Goal: Communication & Community: Answer question/provide support

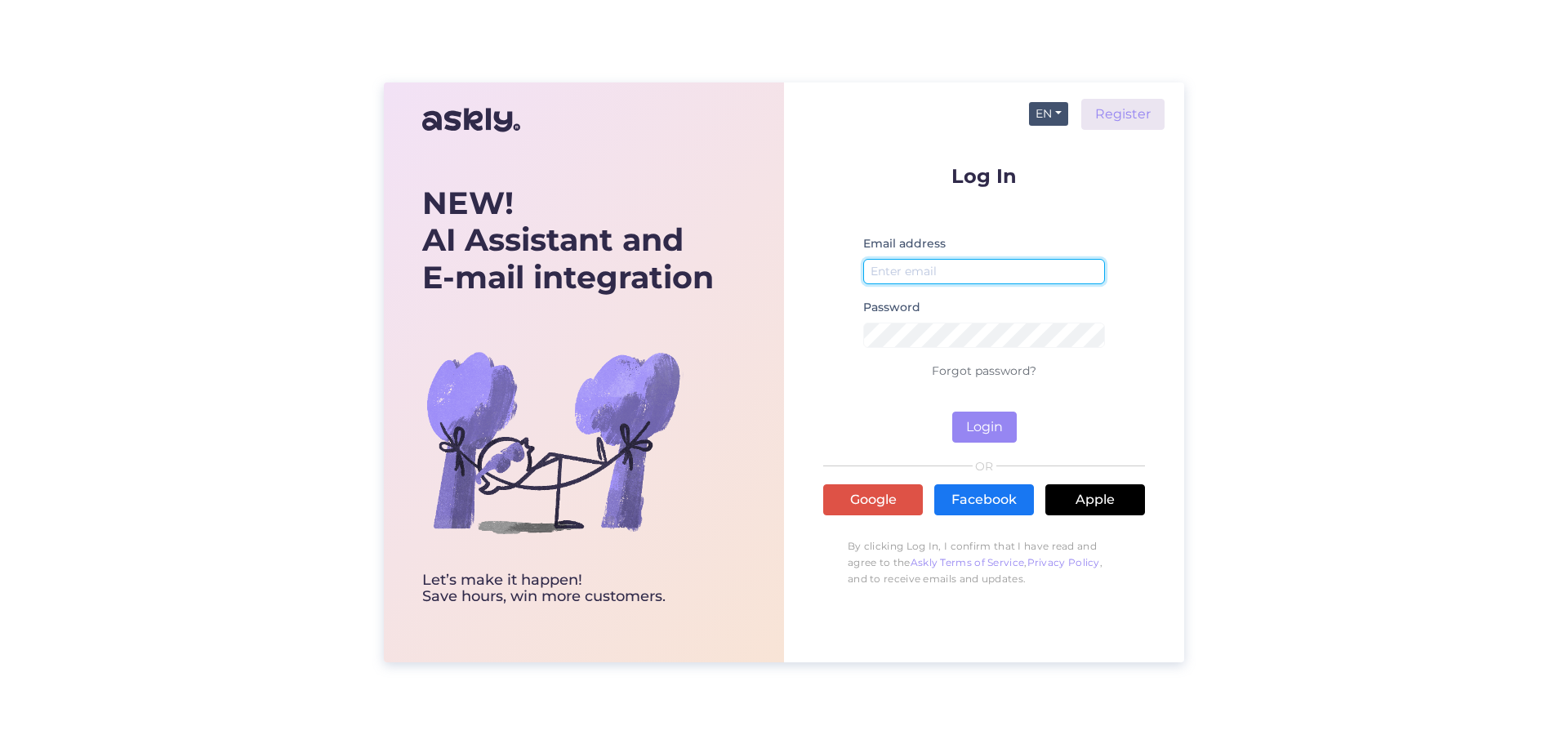
type input "[EMAIL_ADDRESS][DOMAIN_NAME]"
click at [1048, 103] on button "EN" at bounding box center [1048, 113] width 39 height 23
click at [1052, 148] on link "ET" at bounding box center [1040, 147] width 56 height 26
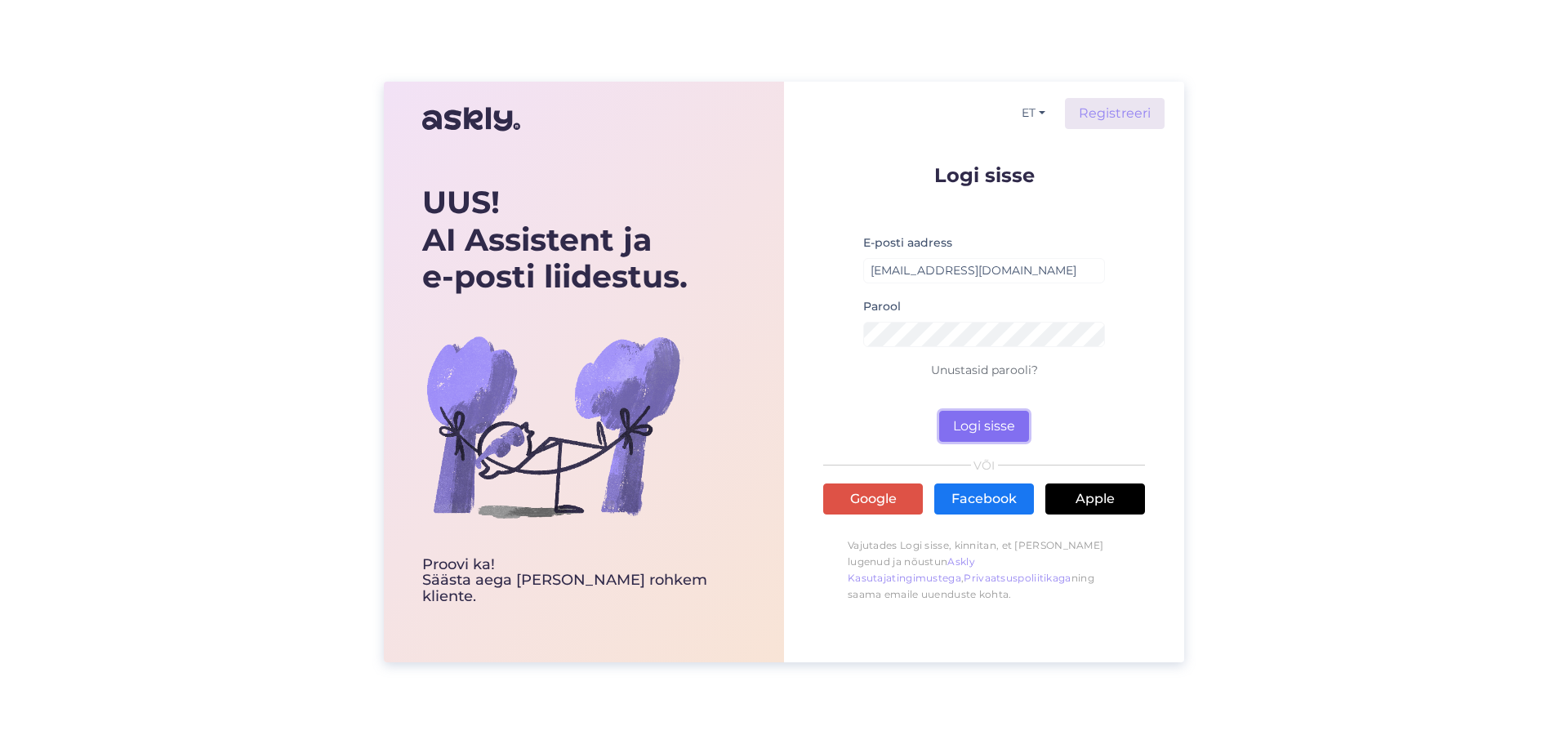
click at [994, 436] on button "Logi sisse" at bounding box center [984, 425] width 90 height 31
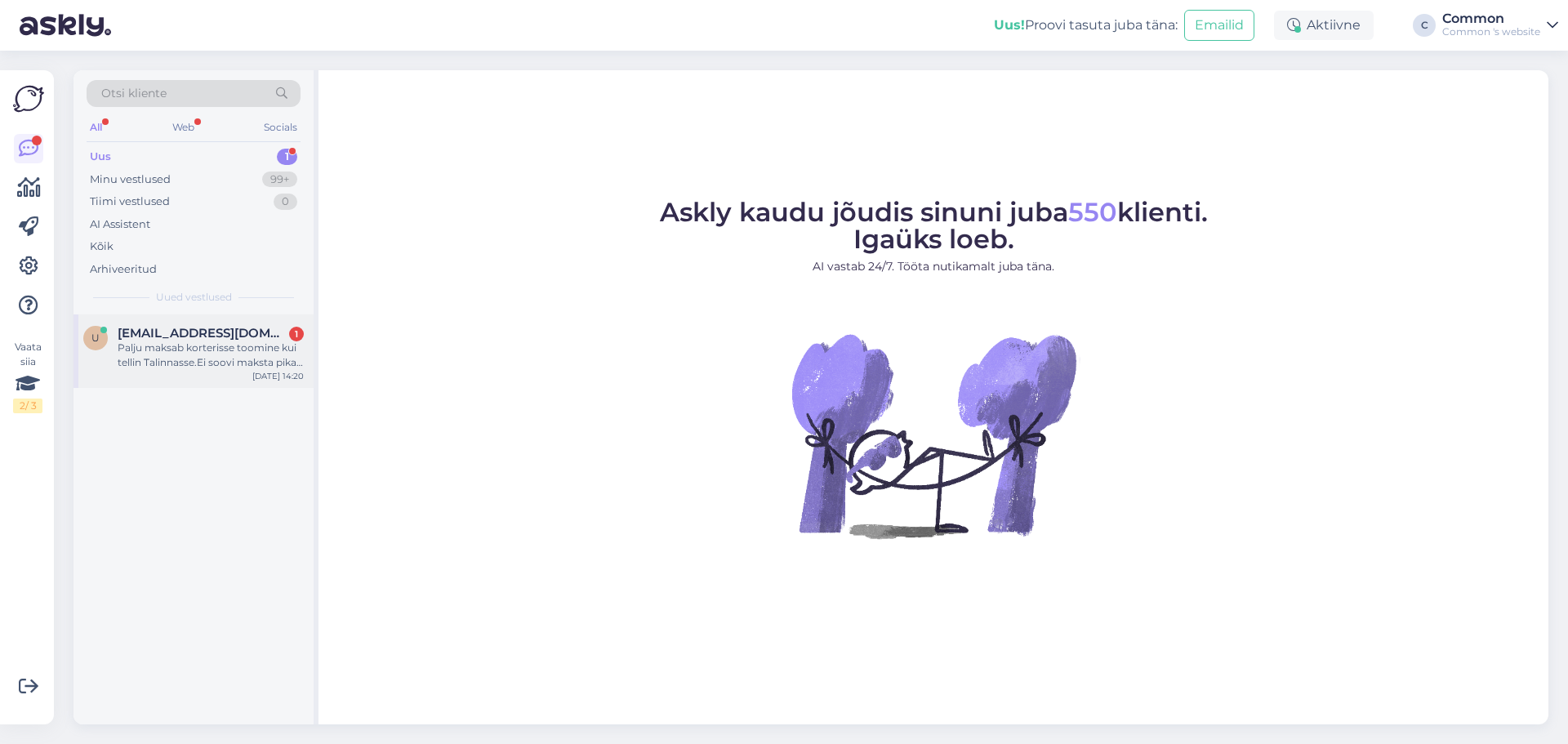
click at [204, 340] on div "Palju maksab korterisse toomine kui tellin Talinnasse.Ei soovi maksta pikalt jä…" at bounding box center [210, 354] width 186 height 29
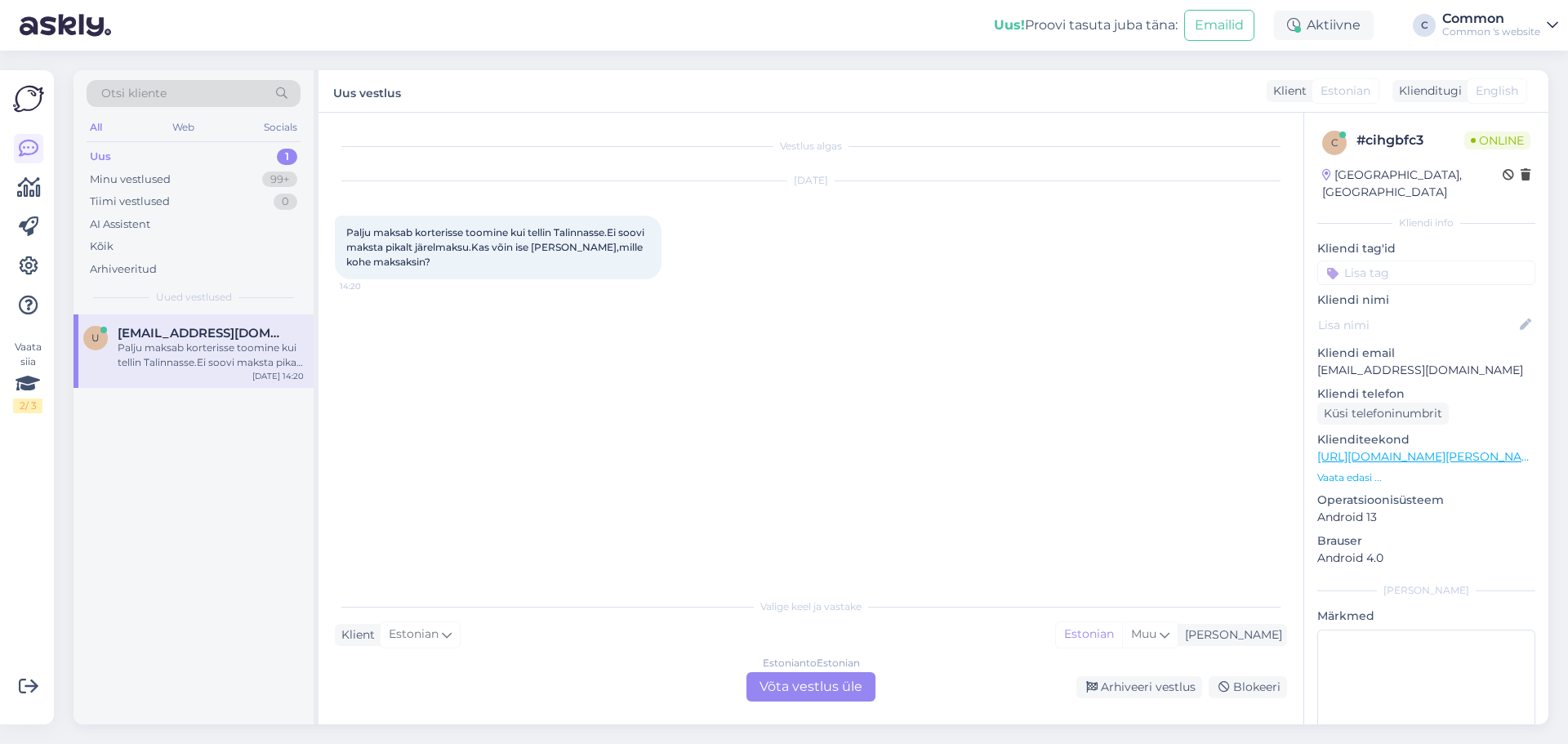
click at [1358, 470] on p "Vaata edasi ..." at bounding box center [1425, 478] width 218 height 15
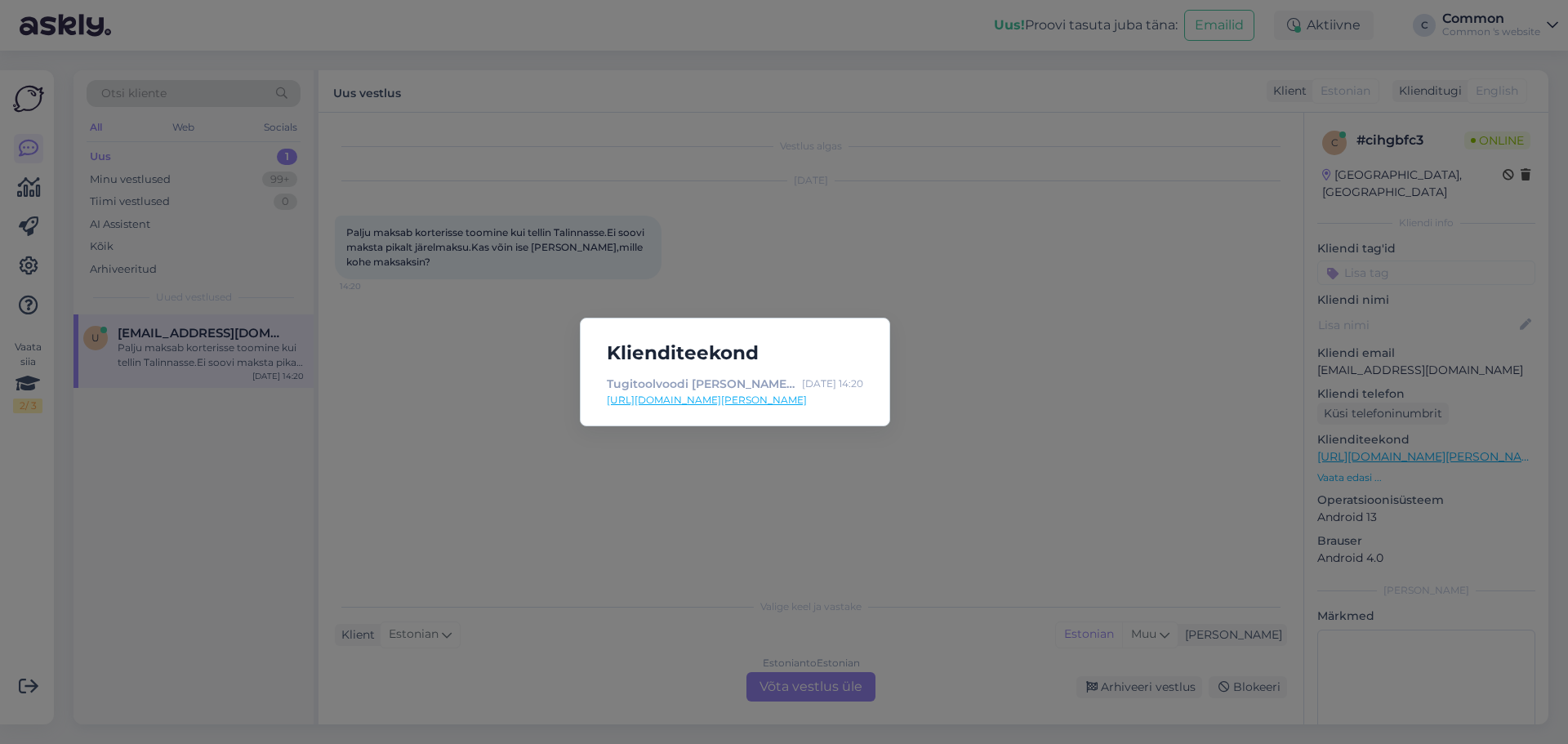
click at [781, 400] on link "[URL][DOMAIN_NAME][PERSON_NAME]" at bounding box center [734, 400] width 256 height 15
click at [850, 238] on div "Klienditeekond Tugitoolvoodi [PERSON_NAME], [PERSON_NAME] [DATE] 14:20 [URL][DO…" at bounding box center [784, 372] width 1568 height 744
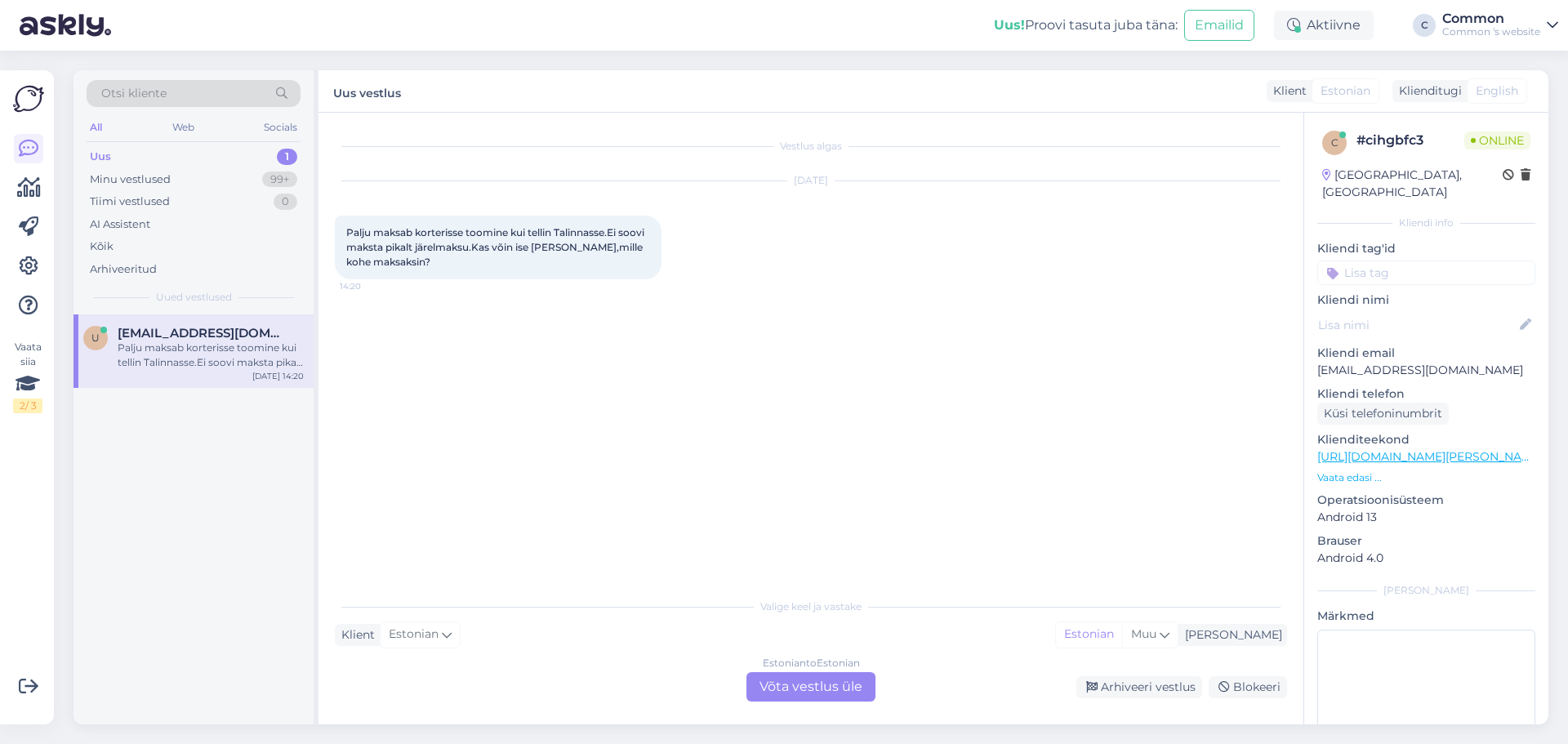
click at [805, 685] on div "Estonian to Estonian Võta vestlus üle" at bounding box center [811, 686] width 129 height 29
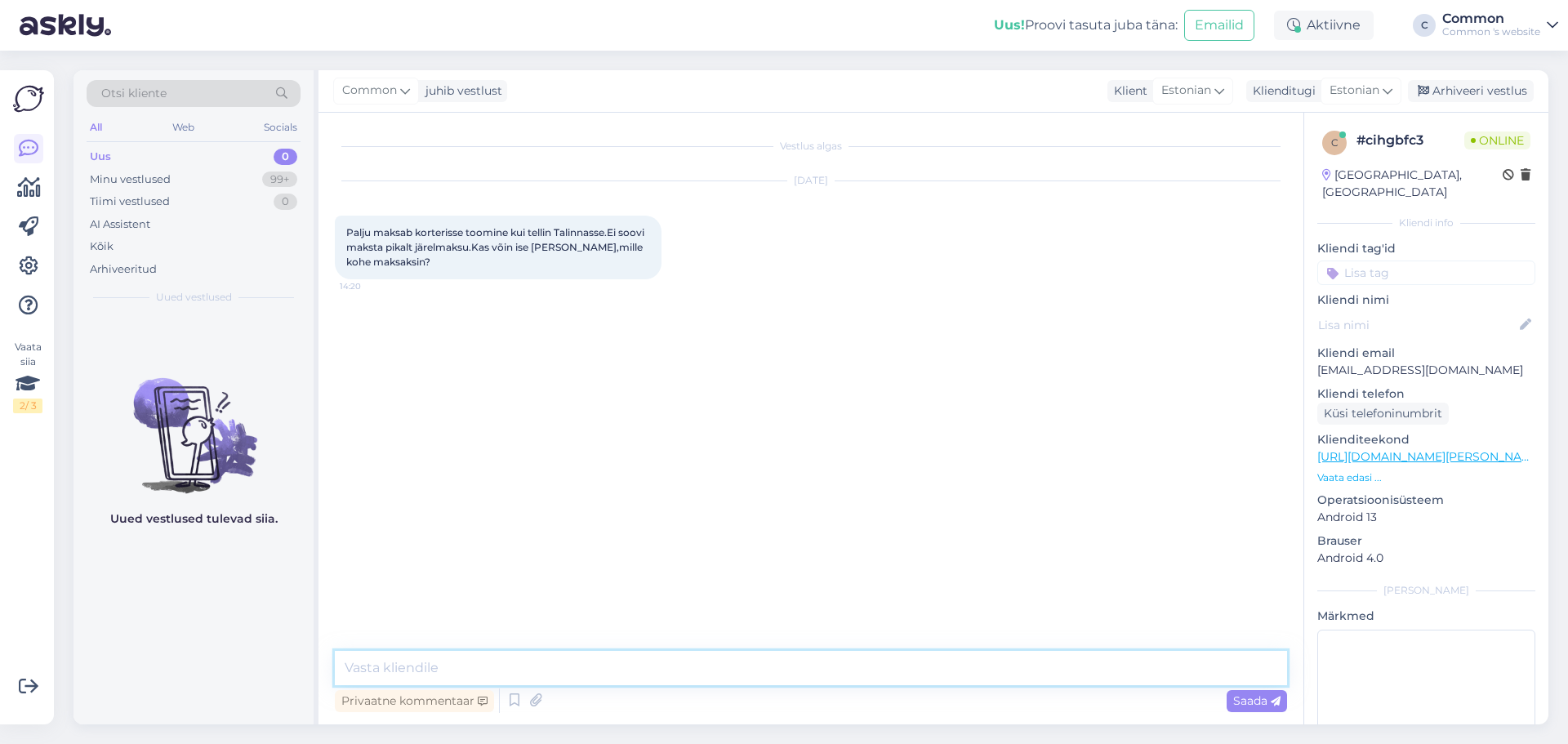
click at [742, 666] on textarea at bounding box center [810, 667] width 952 height 34
type textarea "Tere, tellimuse kinnituseks on vajalik 100% ettemaks."
type textarea "M"
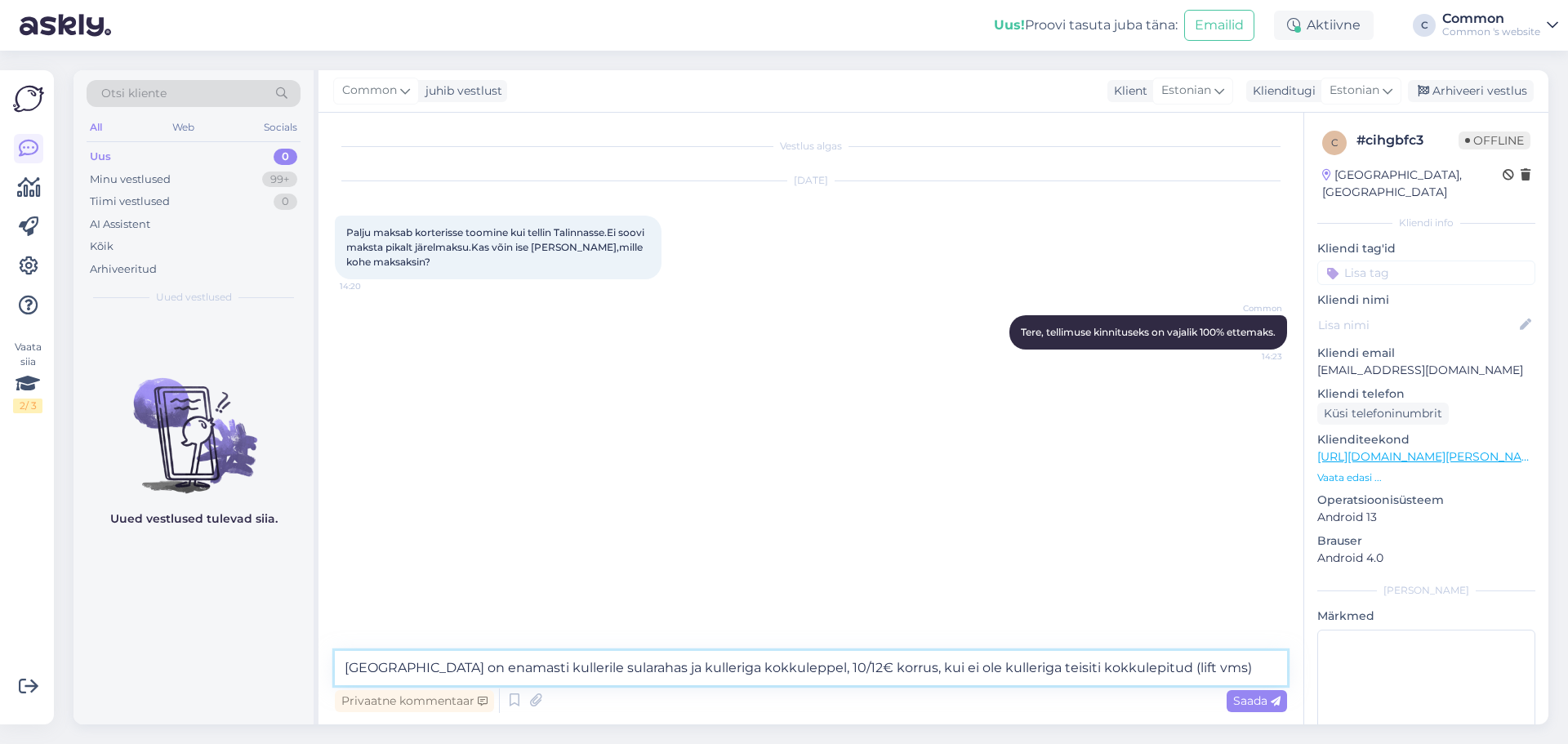
click at [747, 671] on textarea "[GEOGRAPHIC_DATA] on enamasti kullerile sularahas ja kulleriga kokkuleppel, 10/…" at bounding box center [810, 667] width 952 height 34
drag, startPoint x: 747, startPoint y: 671, endPoint x: 633, endPoint y: 667, distance: 114.1
click at [633, 667] on textarea "[GEOGRAPHIC_DATA] on enamasti kullerile sularahas ja kulleriga kokkuleppel, 10/…" at bounding box center [810, 667] width 952 height 34
click at [628, 666] on textarea "[GEOGRAPHIC_DATA] on enamasti kullerile sularahas, 10/12€ korrus, kui ei ole ku…" at bounding box center [810, 667] width 952 height 34
click at [1055, 664] on textarea "[GEOGRAPHIC_DATA] on enamasti kullerile sularahas 10/12€ korrus, kui ei ole kul…" at bounding box center [810, 667] width 952 height 34
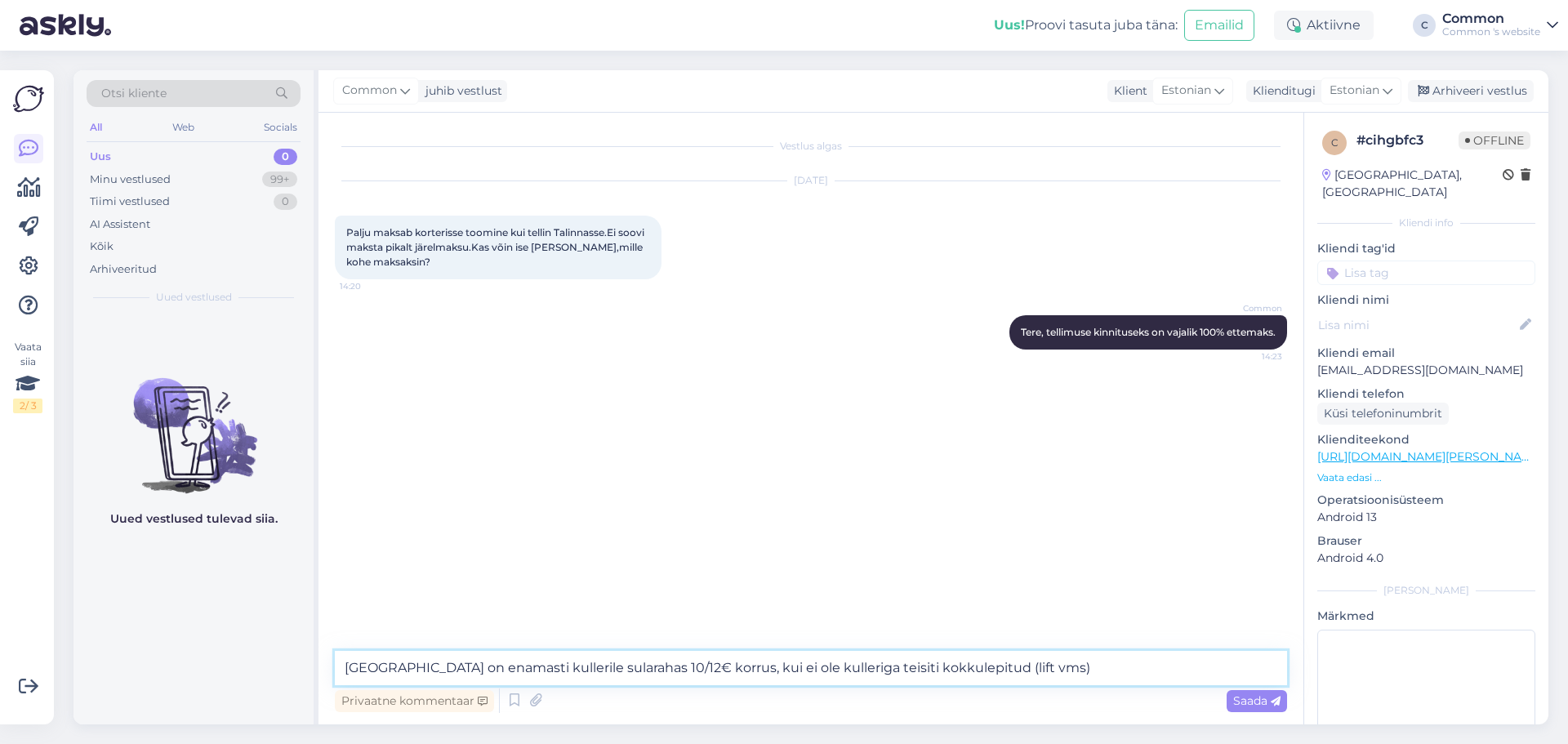
type textarea "[GEOGRAPHIC_DATA] on enamasti kullerile sularahas 10/12€ korrus, kui ei ole kul…"
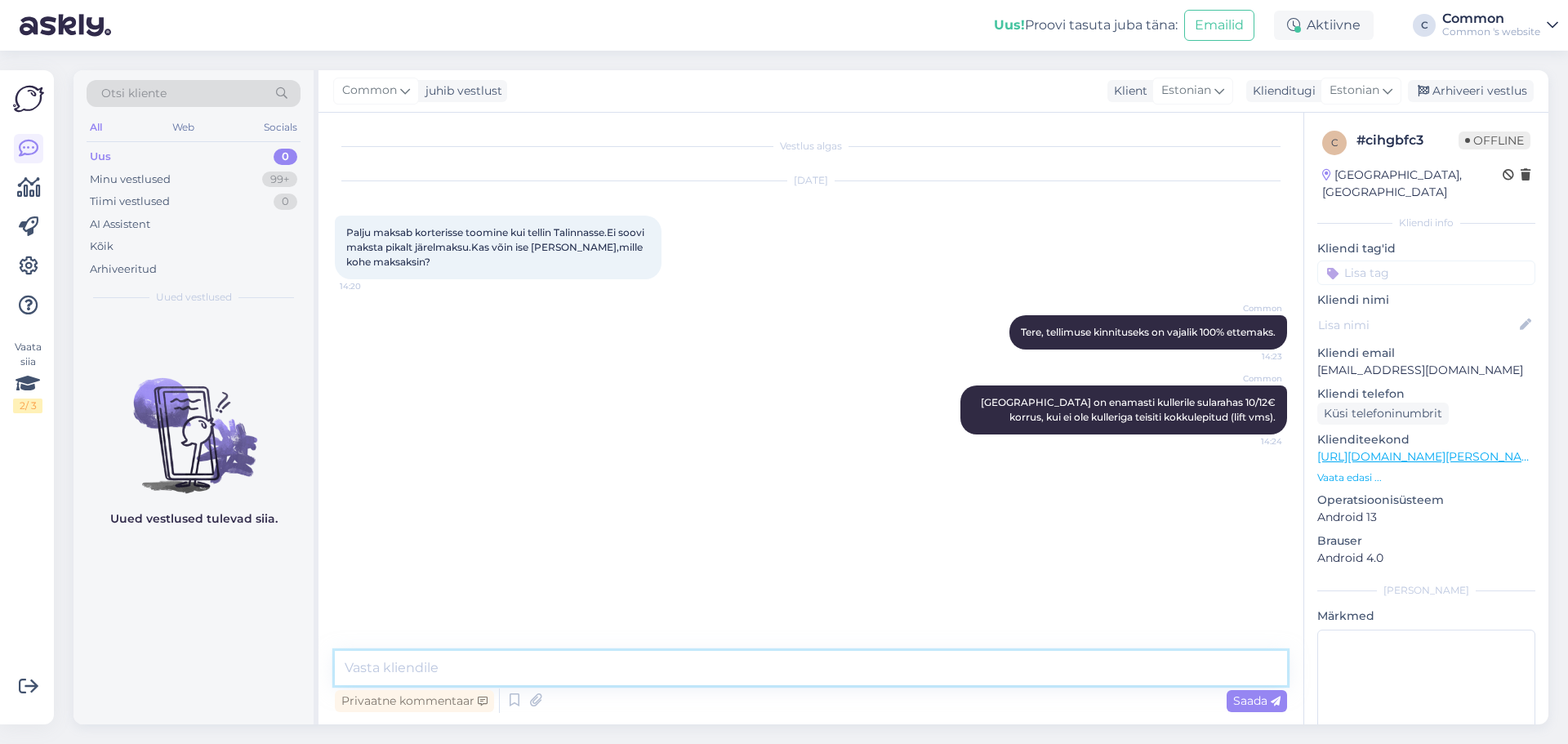
click at [711, 654] on textarea at bounding box center [810, 667] width 952 height 34
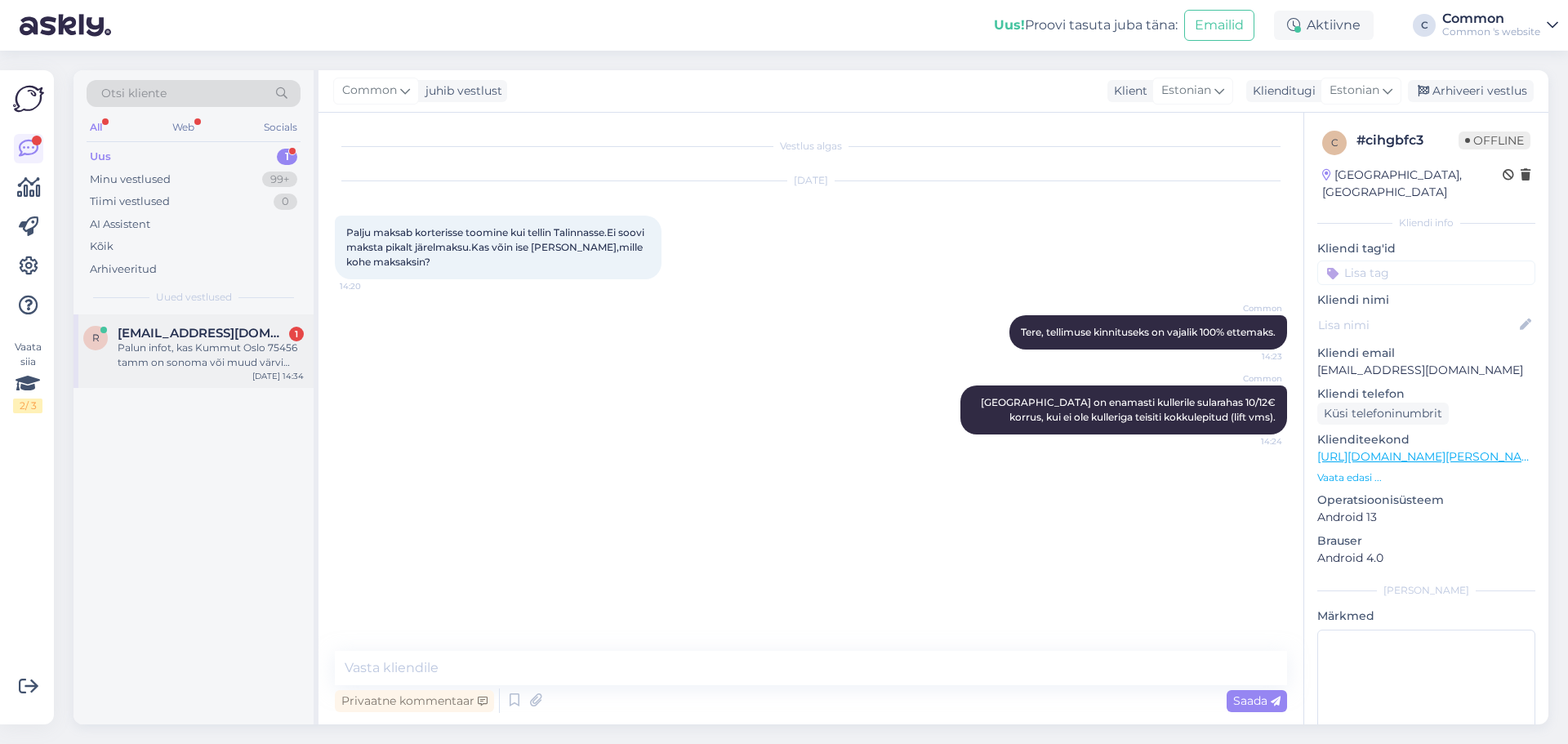
click at [215, 351] on div "Palun infot, kas Kummut Oslo 75456 tamm on sonoma või muud värvi tamm? Sama too…" at bounding box center [210, 354] width 186 height 29
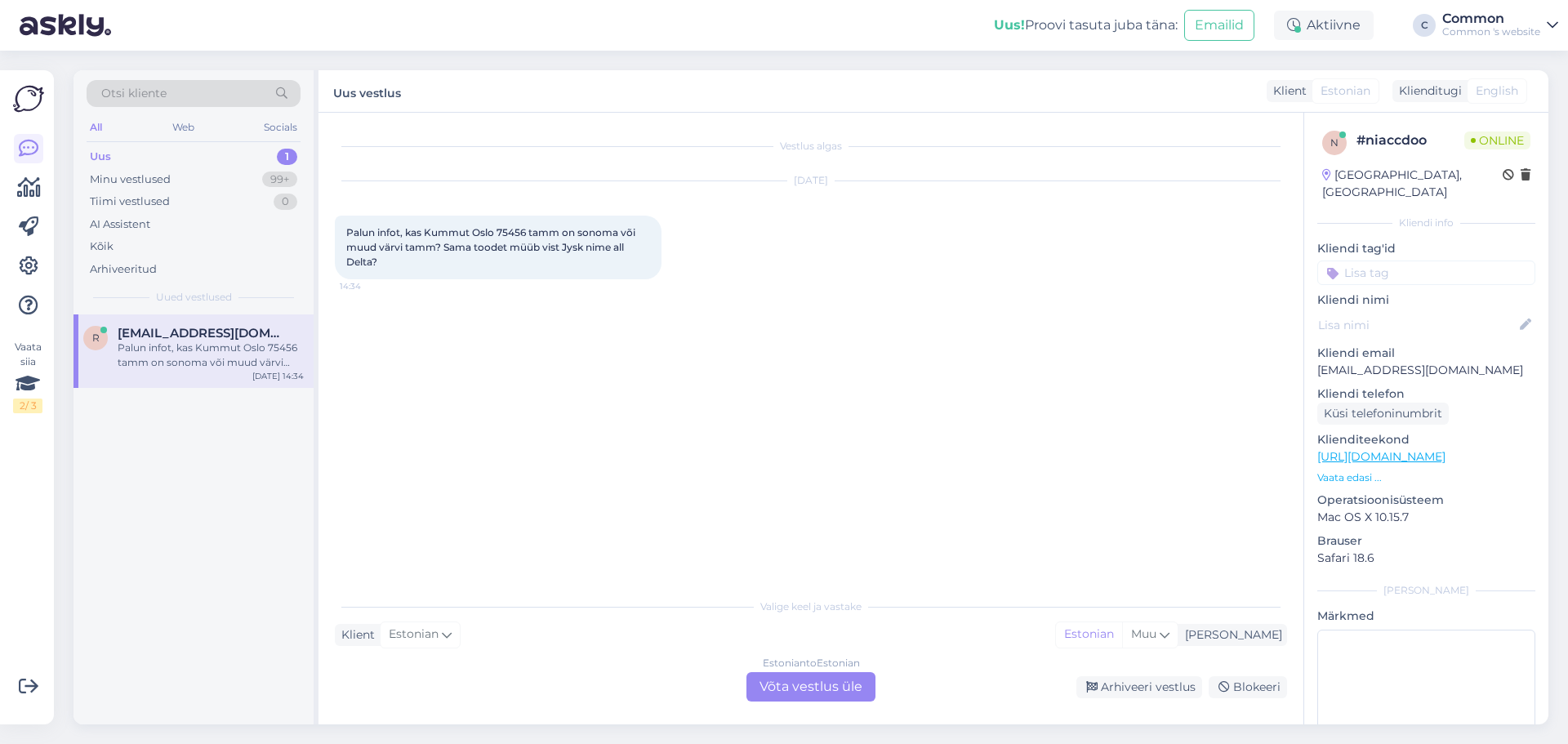
click at [510, 232] on span "Palun infot, kas Kummut Oslo 75456 tamm on sonoma või muud värvi tamm? Sama too…" at bounding box center [491, 247] width 291 height 42
copy span "75456"
click at [656, 314] on div "Vestlus algas [DATE] Palun infot, kas Kummut [GEOGRAPHIC_DATA] 75456 tamm on so…" at bounding box center [817, 352] width 967 height 445
click at [809, 682] on div "Estonian to Estonian Võta vestlus üle" at bounding box center [811, 686] width 129 height 29
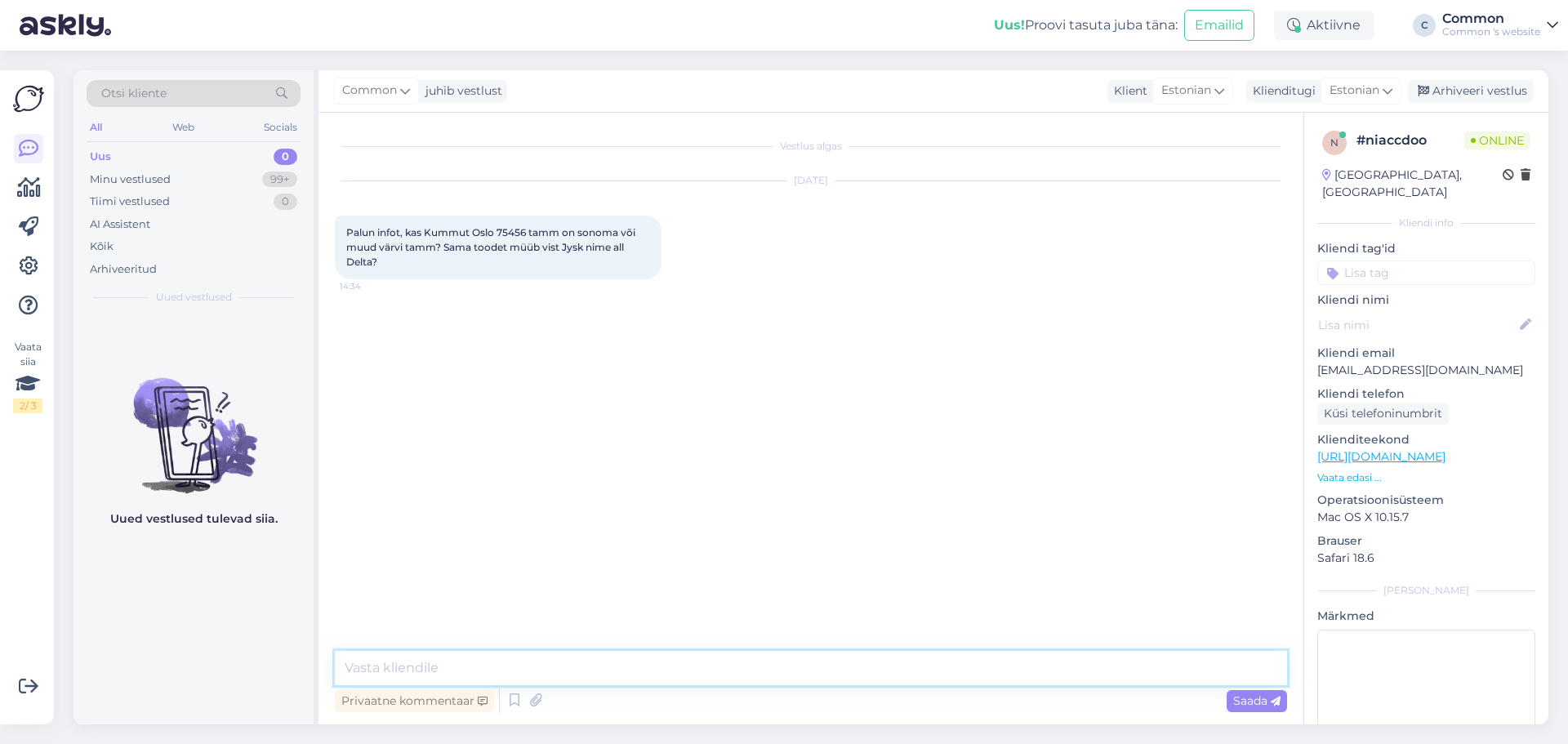
click at [537, 665] on textarea at bounding box center [810, 667] width 952 height 34
click at [628, 654] on textarea at bounding box center [810, 667] width 952 height 34
click at [379, 663] on textarea "Tere, tegemist on sama tootega" at bounding box center [810, 667] width 952 height 34
click at [710, 662] on textarea "Tere! Jah, tegemist on sama tootega" at bounding box center [810, 667] width 952 height 34
click at [580, 667] on textarea "Tere! Jah, tegemist on sama tootega struktuurne tamm/sonoma tamm" at bounding box center [810, 667] width 952 height 34
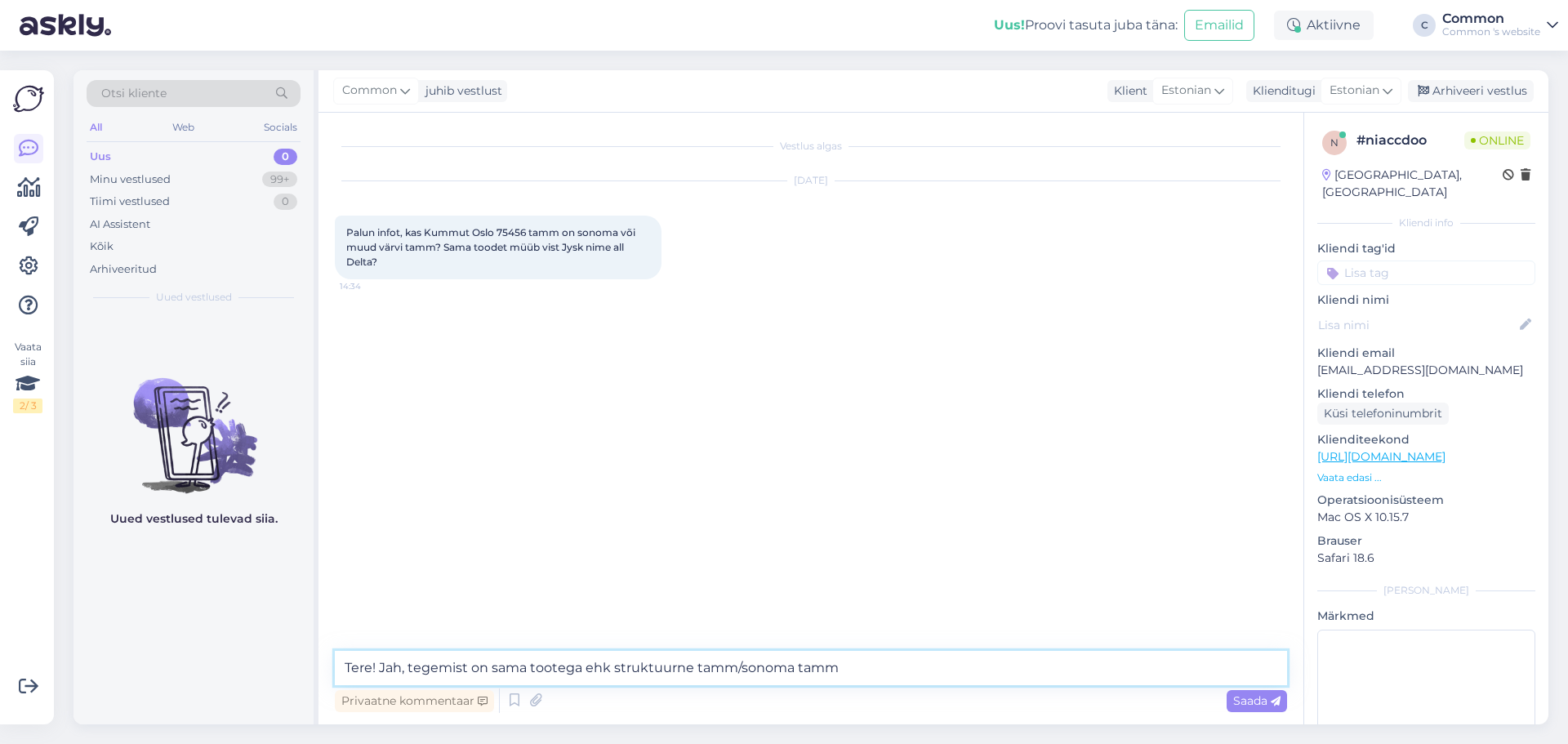
click at [698, 658] on textarea "Tere! Jah, tegemist on sama tootega ehk struktuurne tamm/sonoma tamm" at bounding box center [810, 667] width 952 height 34
click at [856, 661] on textarea "Tere! Jah, tegemist on sama tootega ehk struktuurne/sonoma tamm" at bounding box center [810, 667] width 952 height 34
type textarea "Tere! Jah, tegemist on sama tootega ehk struktuurne/sonoma tamm."
